Goal: Transaction & Acquisition: Purchase product/service

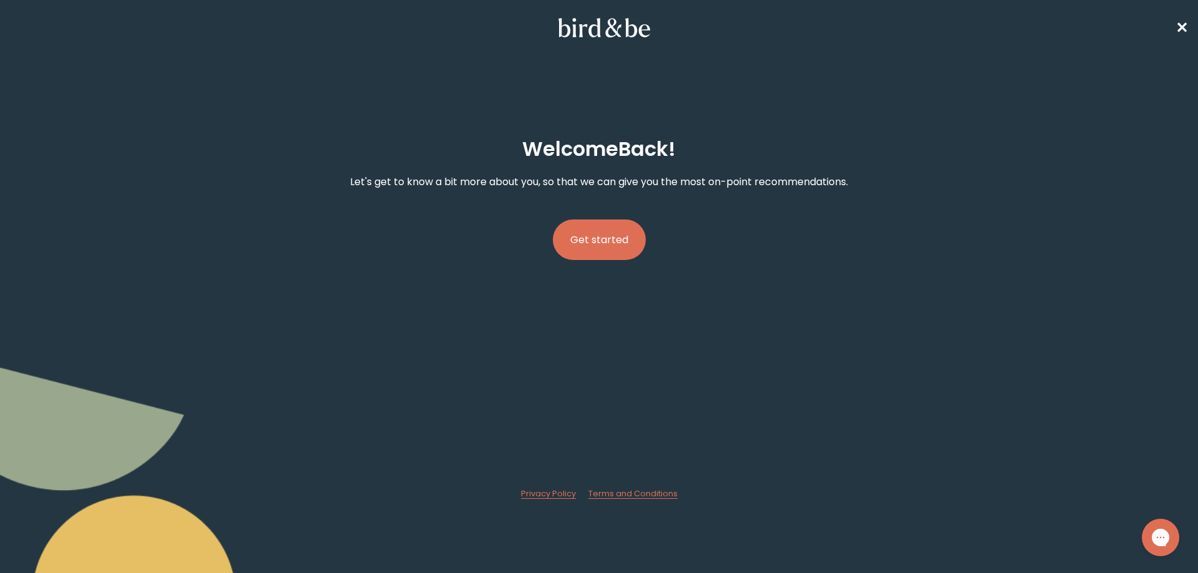
click at [609, 240] on button "Get started" at bounding box center [599, 240] width 93 height 41
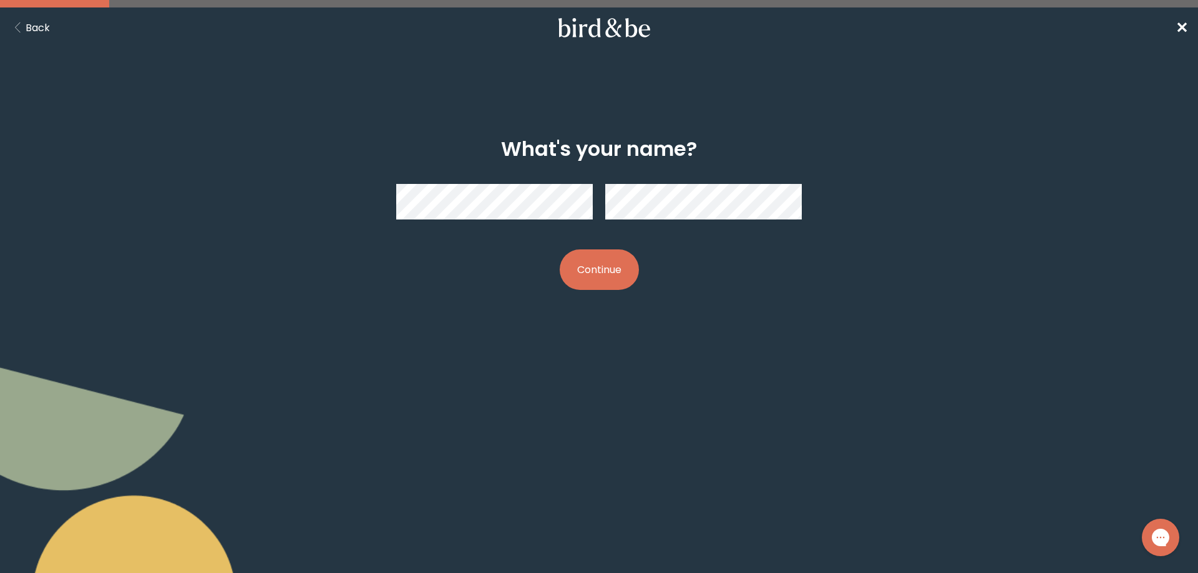
click at [627, 279] on button "Continue" at bounding box center [599, 270] width 79 height 41
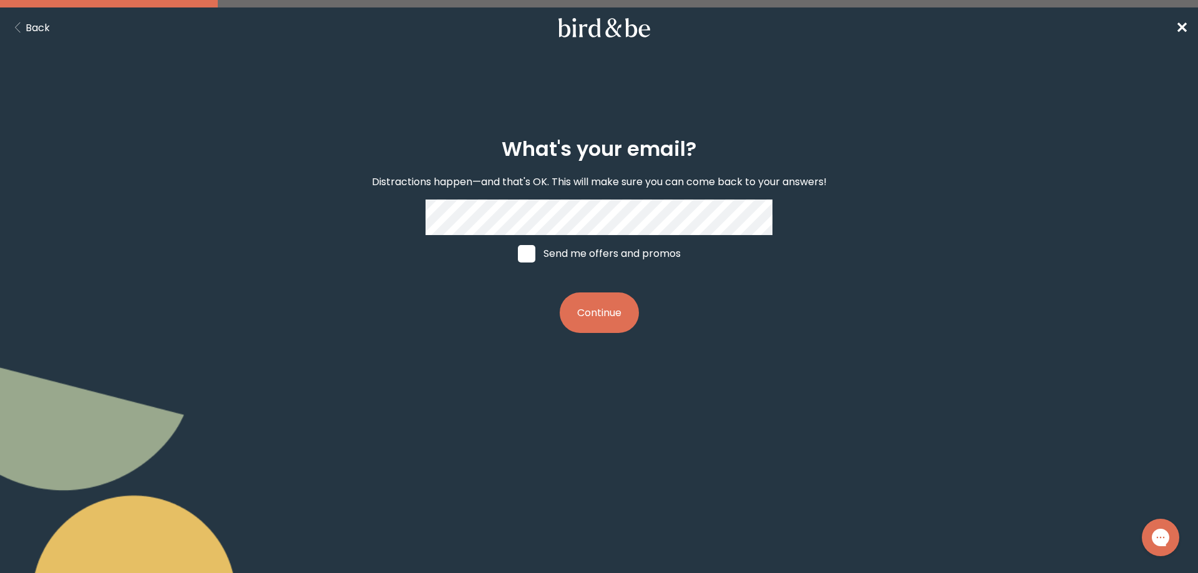
click at [587, 314] on button "Continue" at bounding box center [599, 313] width 79 height 41
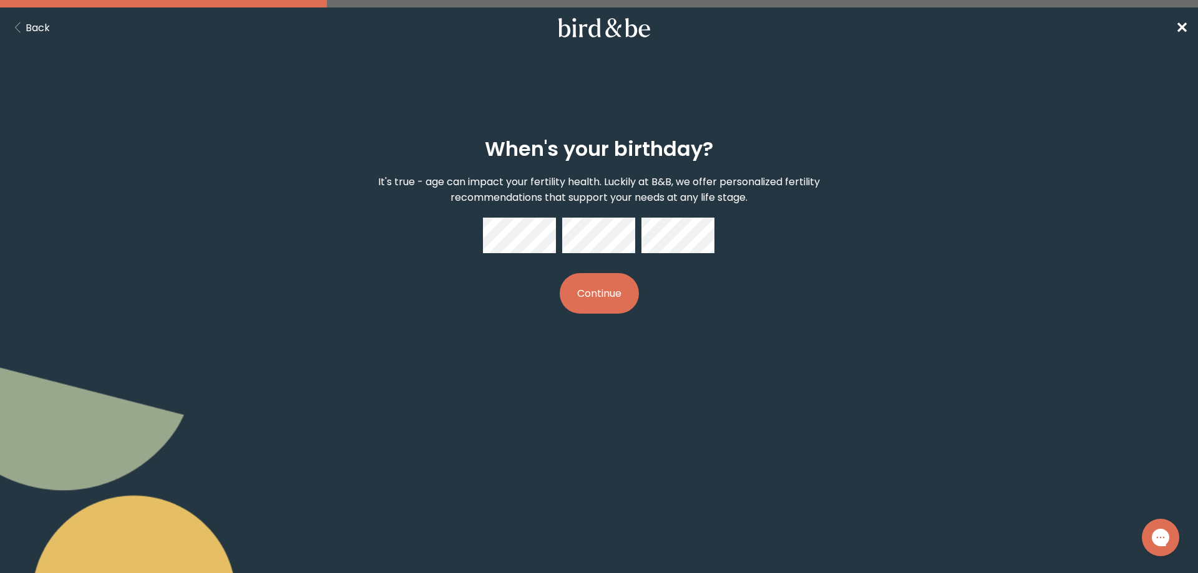
click at [607, 296] on button "Continue" at bounding box center [599, 293] width 79 height 41
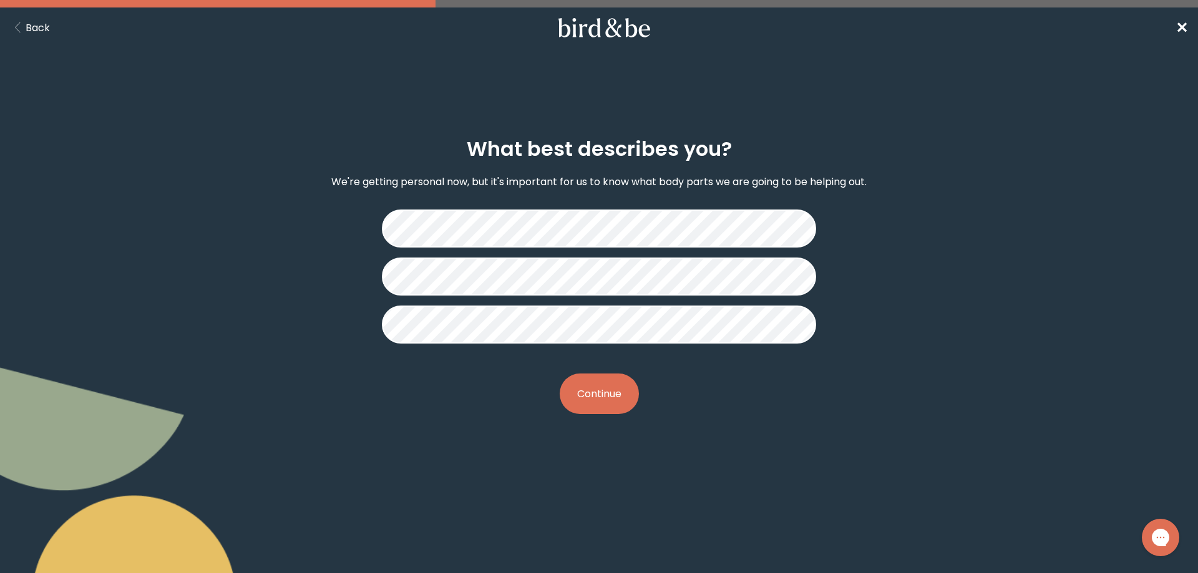
click at [600, 391] on button "Continue" at bounding box center [599, 394] width 79 height 41
click at [600, 399] on button "Continue" at bounding box center [599, 394] width 79 height 41
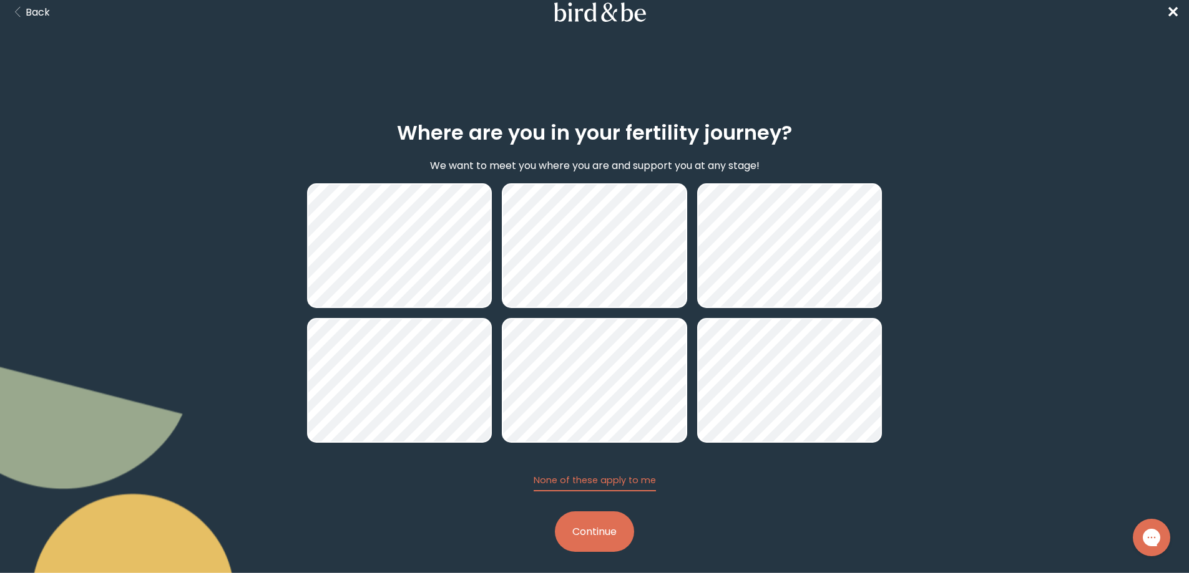
scroll to position [24, 0]
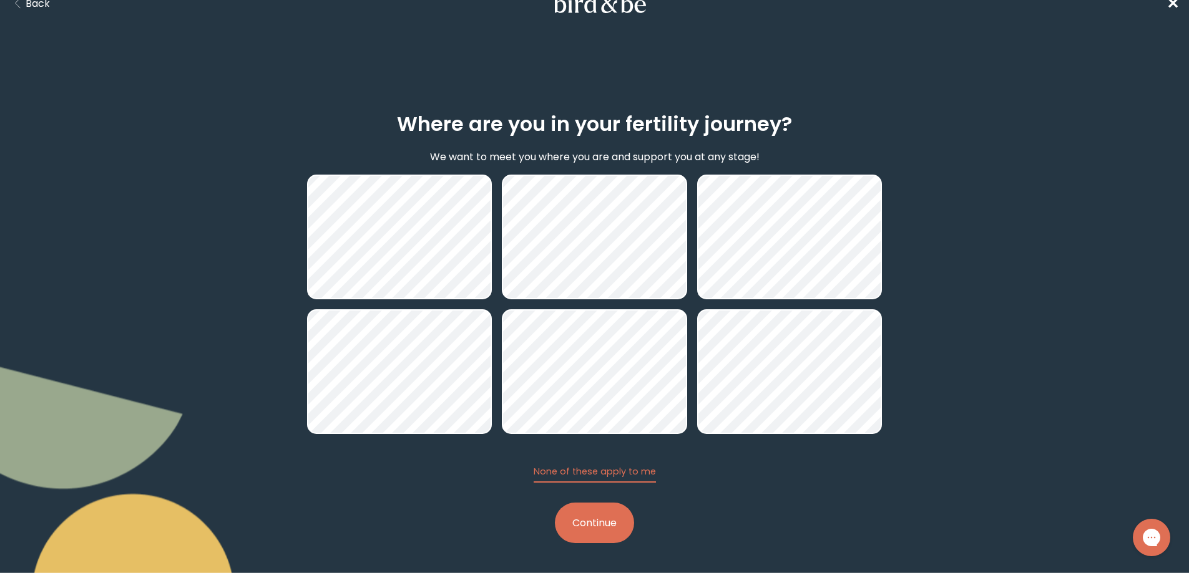
click at [607, 548] on div "Where are you in your fertility journey? We want to meet you where you are and …" at bounding box center [594, 327] width 575 height 471
click at [606, 534] on button "Continue" at bounding box center [594, 523] width 79 height 41
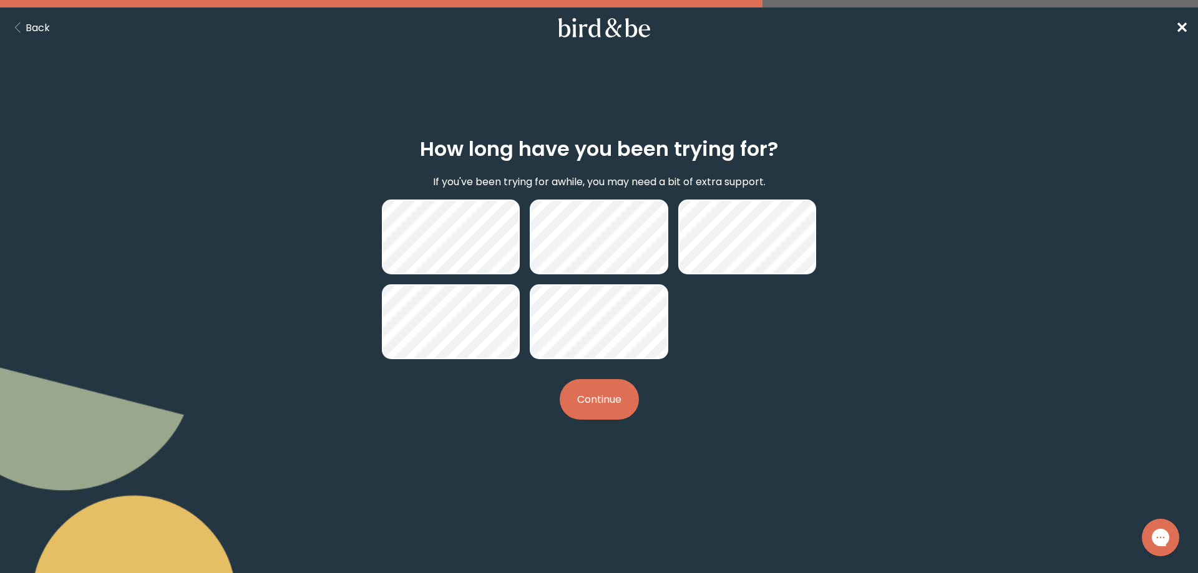
click at [592, 416] on button "Continue" at bounding box center [599, 399] width 79 height 41
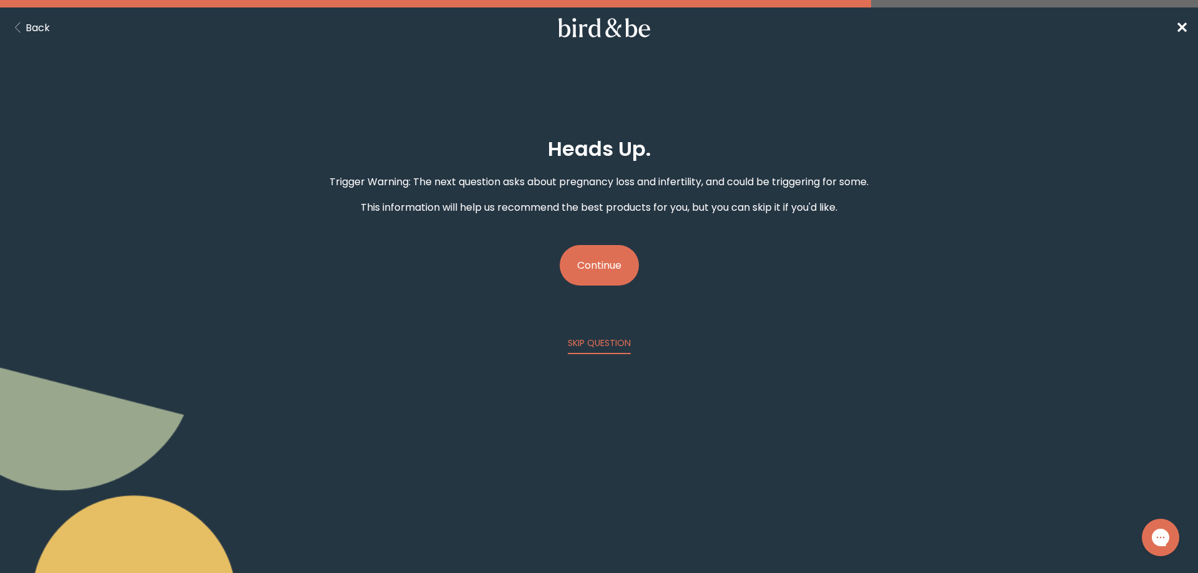
click at [598, 265] on button "Continue" at bounding box center [599, 265] width 79 height 41
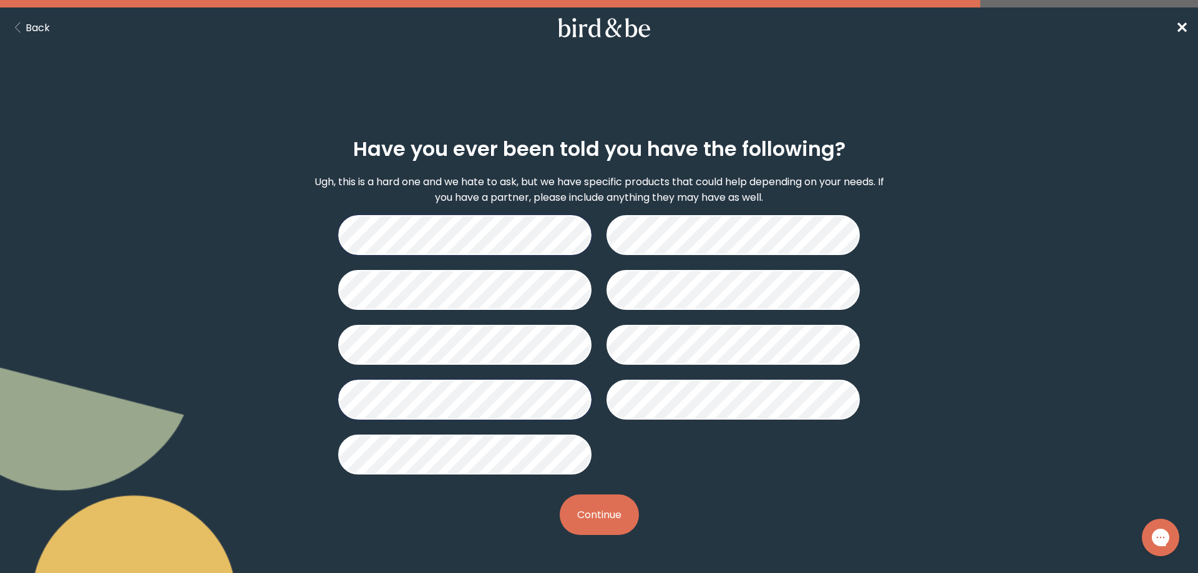
click at [618, 525] on button "Continue" at bounding box center [599, 515] width 79 height 41
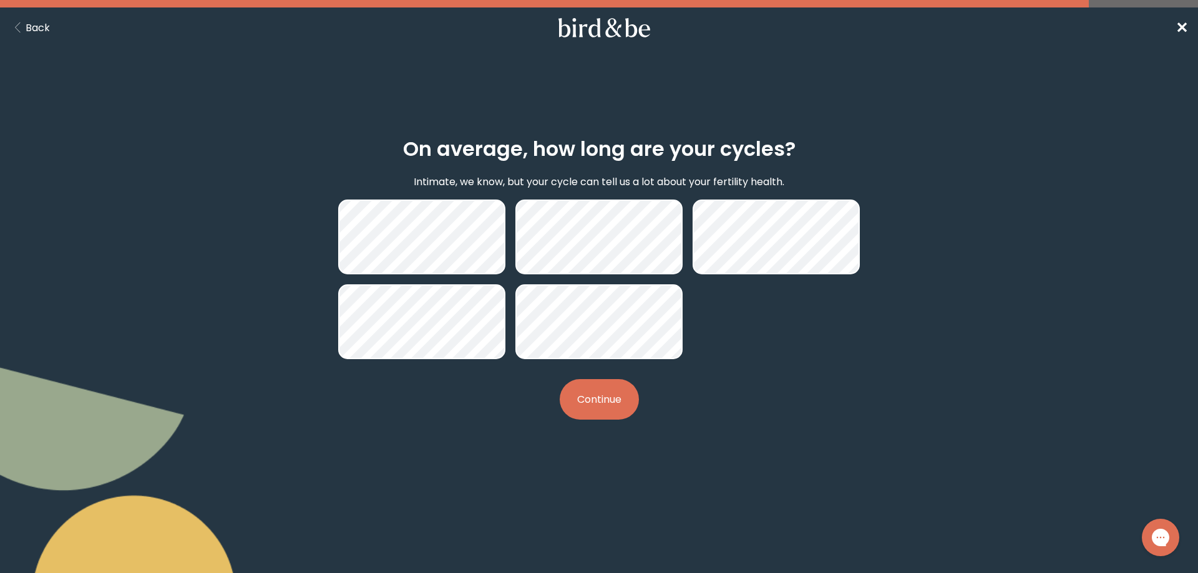
click at [617, 404] on button "Continue" at bounding box center [599, 399] width 79 height 41
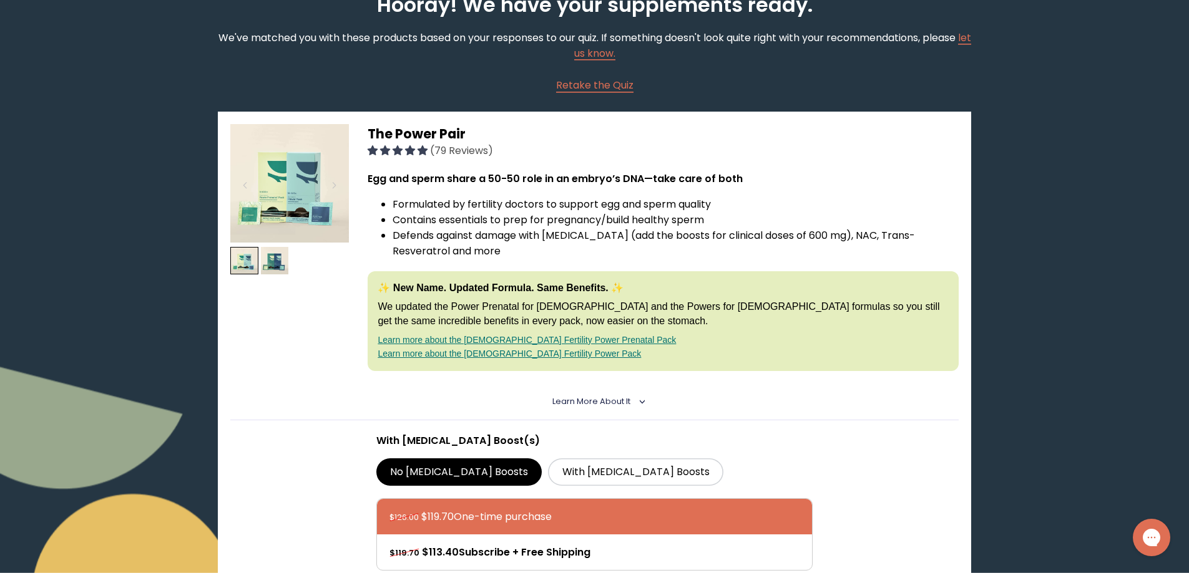
scroll to position [62, 0]
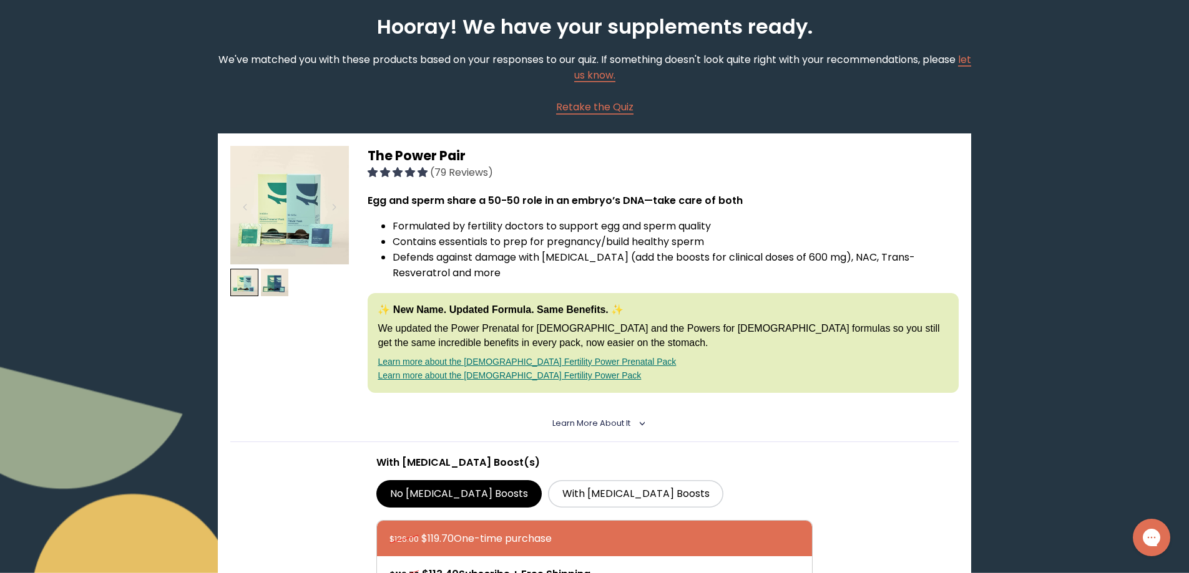
click at [483, 363] on link "Learn more about the [DEMOGRAPHIC_DATA] Fertility Power Prenatal Pack" at bounding box center [527, 362] width 298 height 10
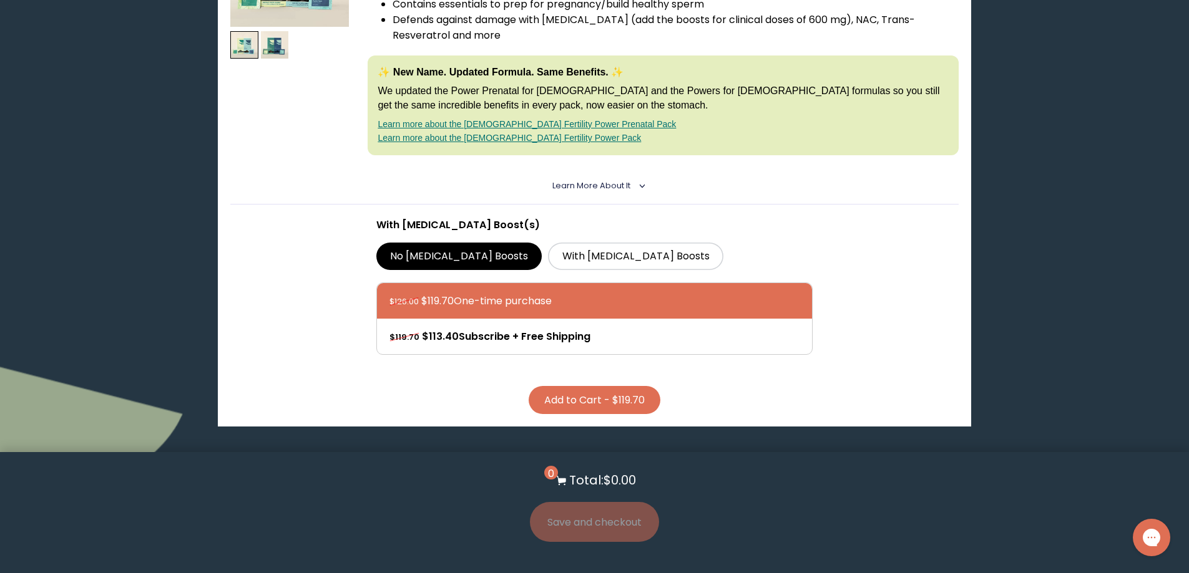
scroll to position [312, 0]
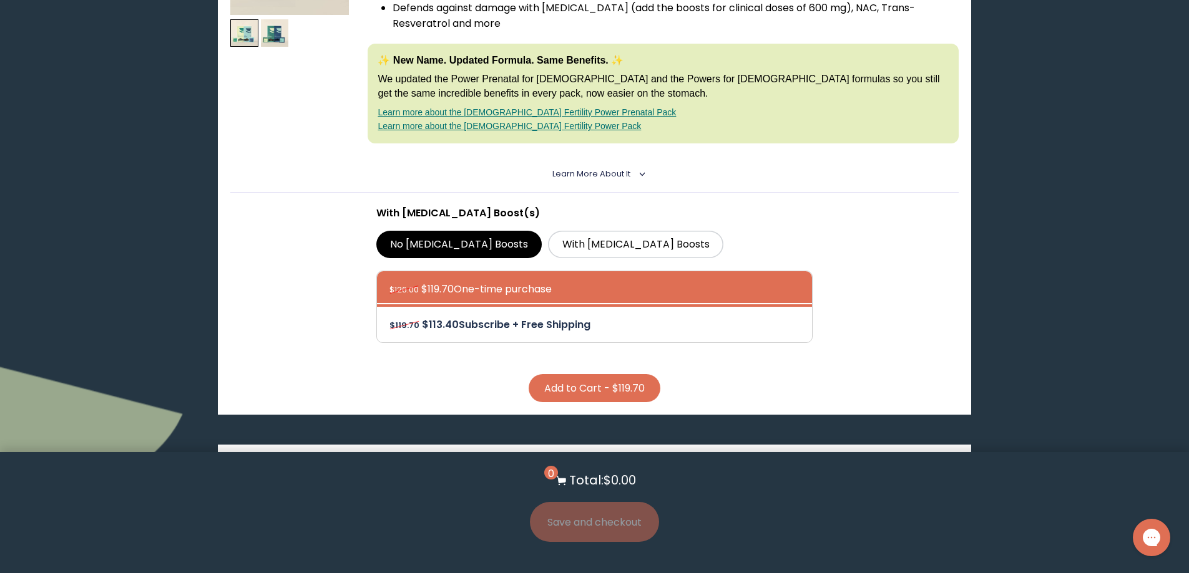
click at [469, 324] on div at bounding box center [607, 325] width 436 height 36
click at [389, 317] on input "$119.70 $113.40 Subscribe + Free Shipping" at bounding box center [389, 316] width 1 height 1
radio input "true"
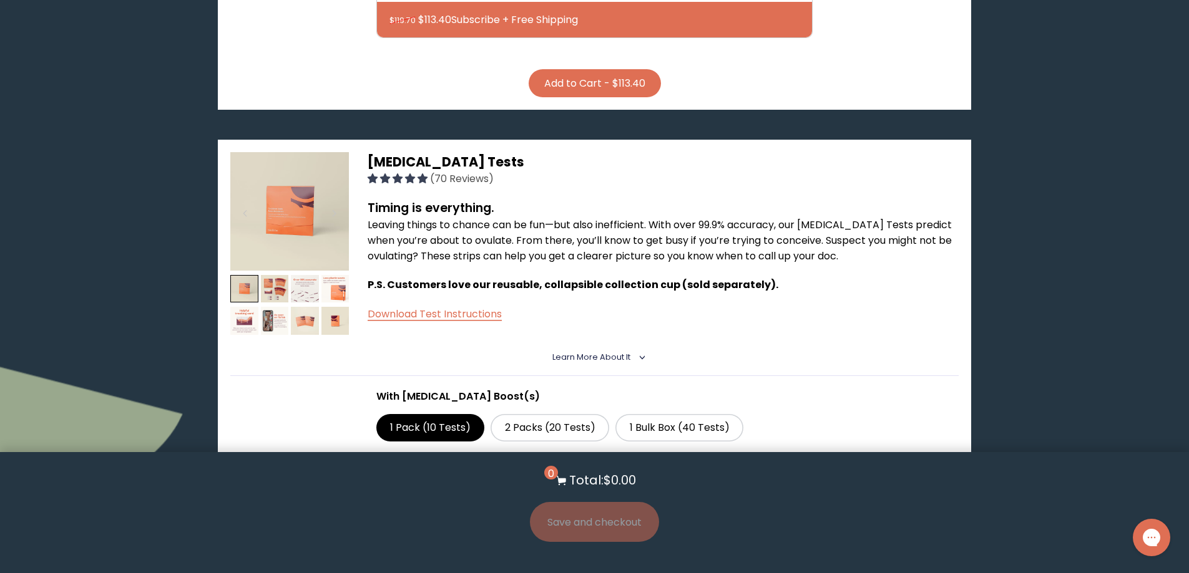
scroll to position [624, 0]
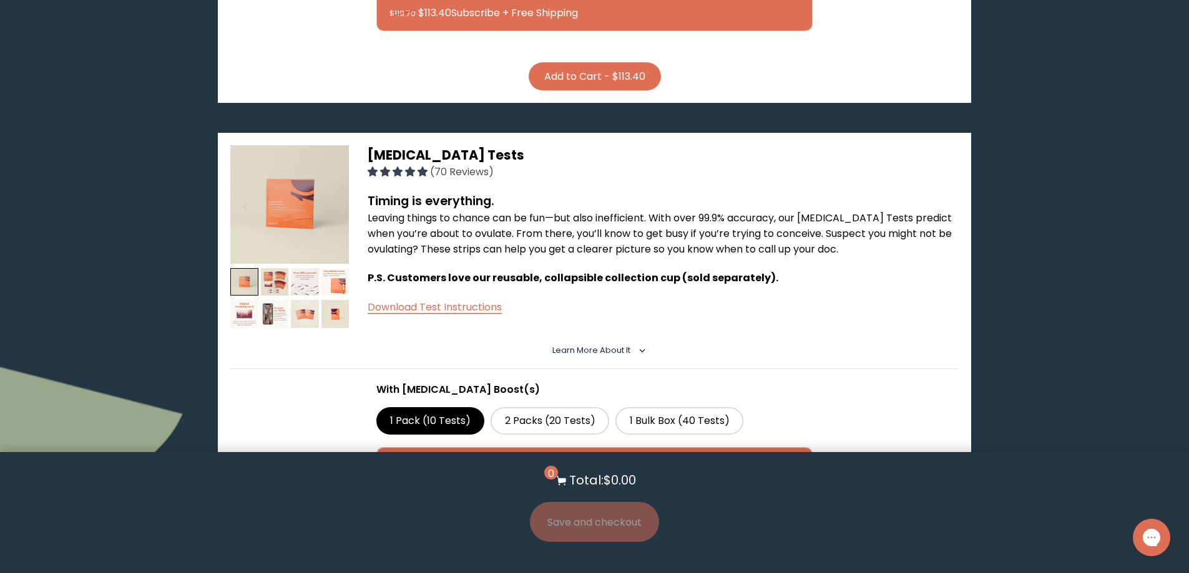
click at [313, 217] on img at bounding box center [289, 204] width 119 height 119
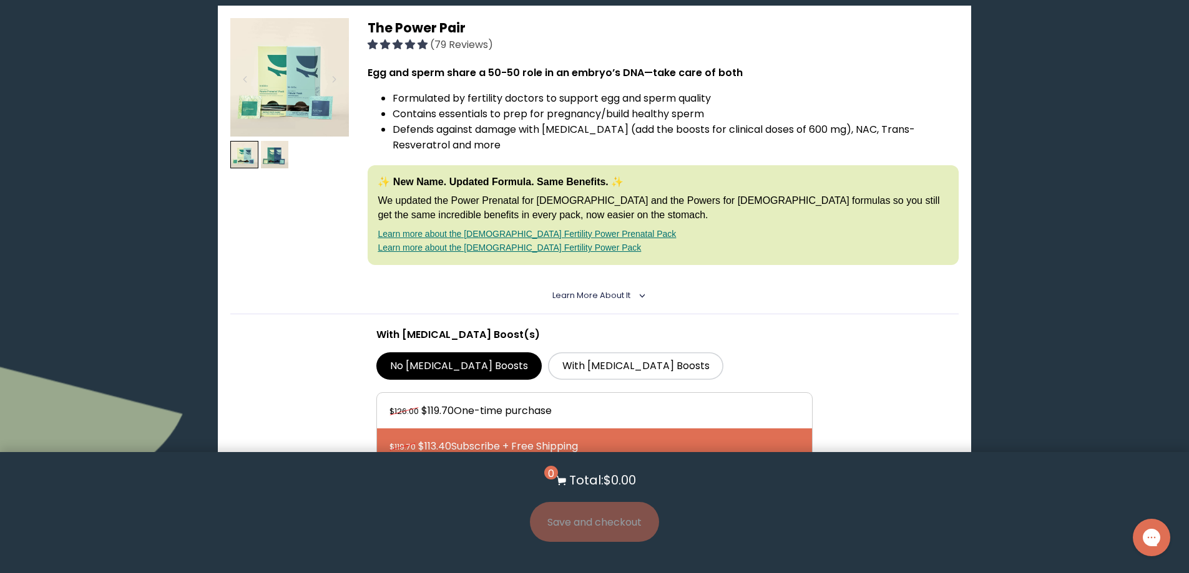
scroll to position [187, 0]
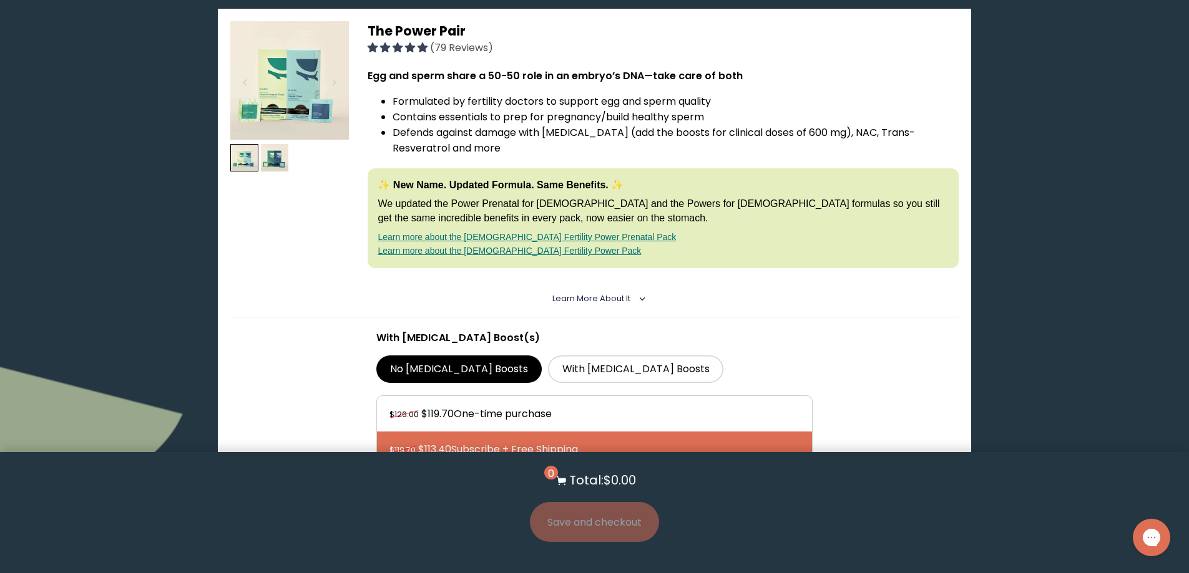
click at [597, 289] on details "Learn More About it < What makes it special 30 daily packs to simplify your rou…" at bounding box center [594, 299] width 728 height 37
click at [597, 297] on span "Learn More About it" at bounding box center [591, 298] width 78 height 11
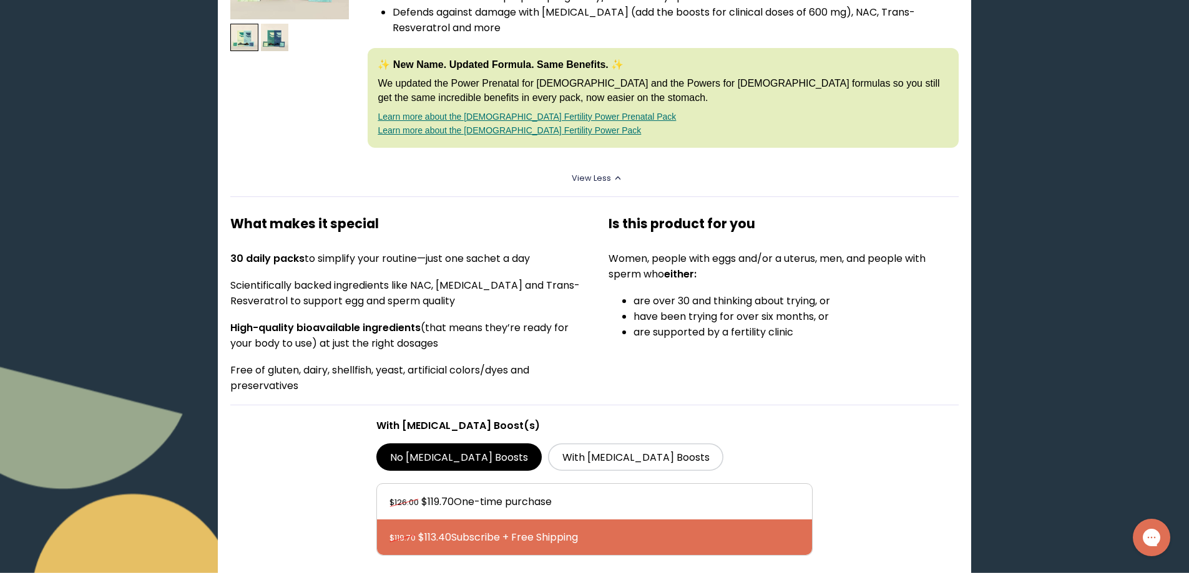
scroll to position [312, 0]
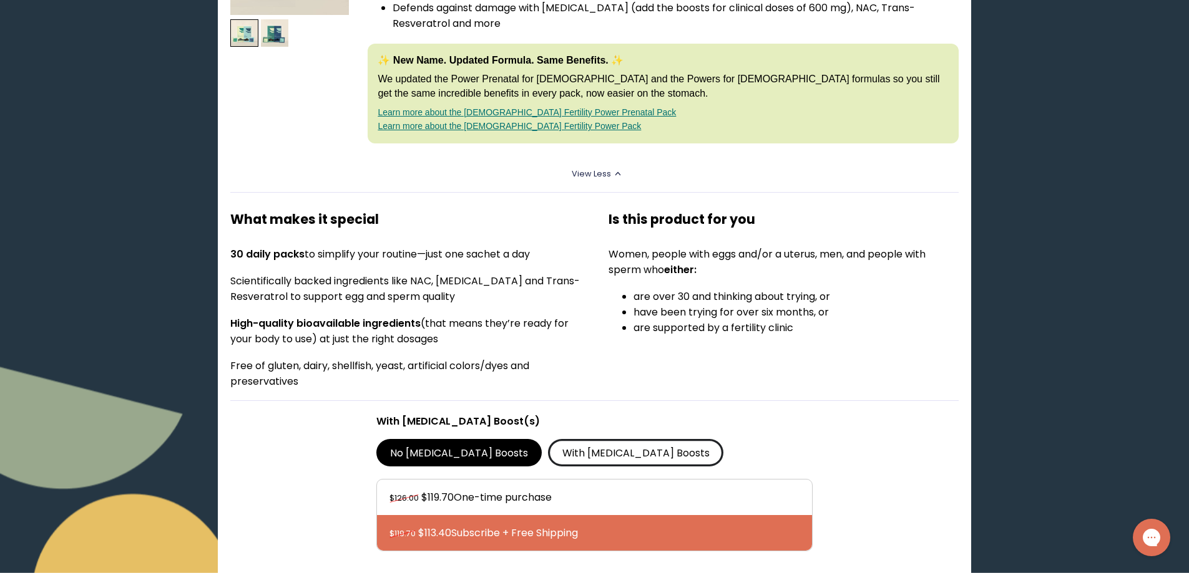
click at [548, 454] on label "With [MEDICAL_DATA] Boosts" at bounding box center [635, 452] width 175 height 27
click at [0, 0] on input "With [MEDICAL_DATA] Boosts" at bounding box center [0, 0] width 0 height 0
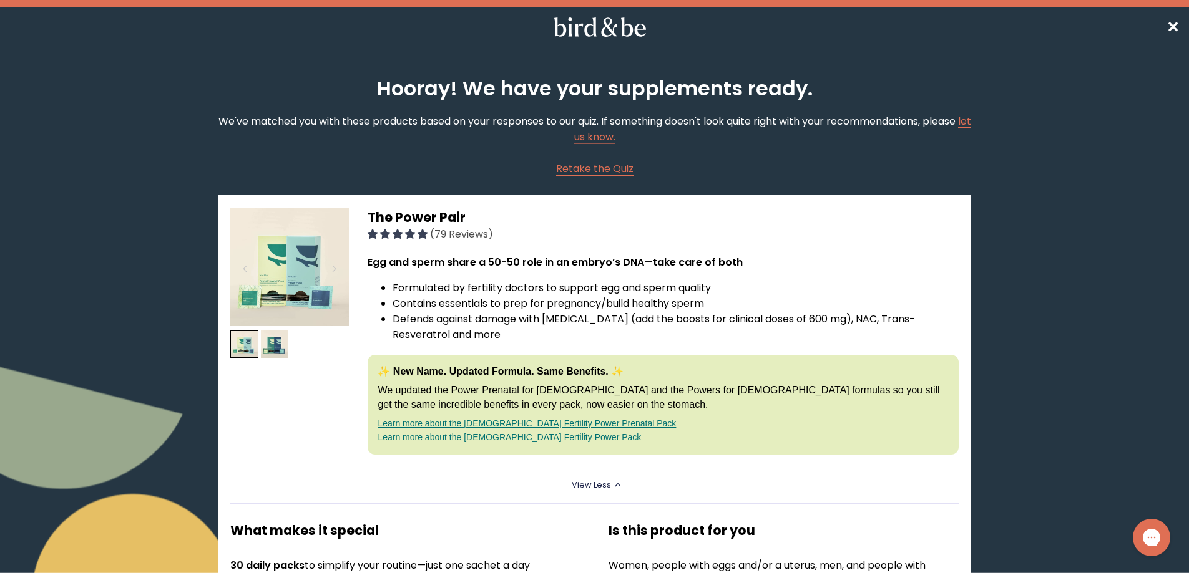
scroll to position [0, 0]
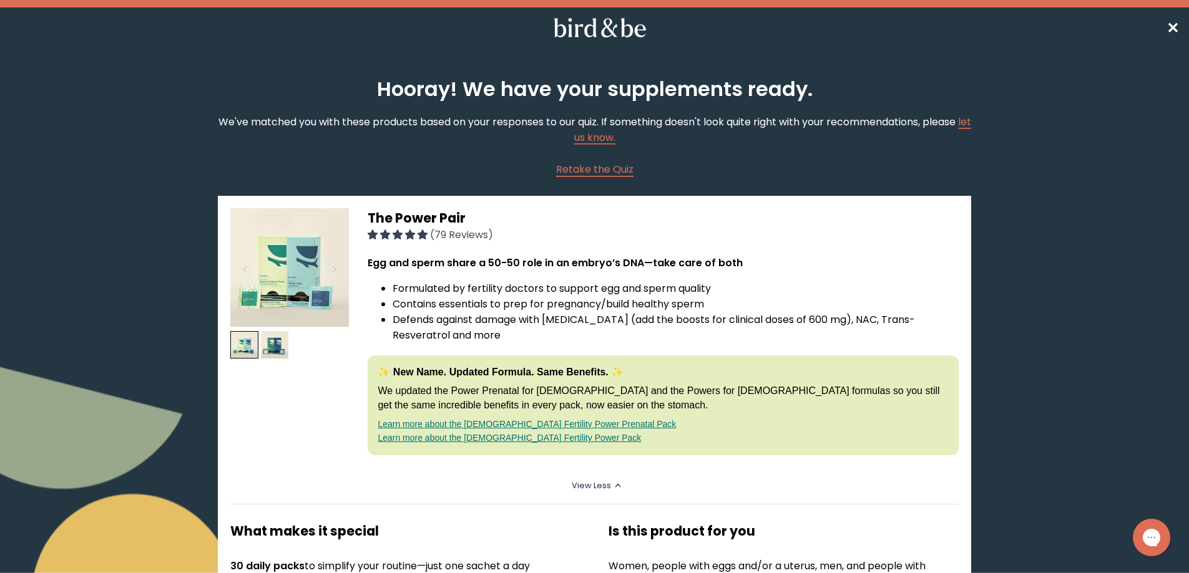
click at [1175, 31] on span "✕" at bounding box center [1172, 27] width 12 height 21
